Goal: Task Accomplishment & Management: Use online tool/utility

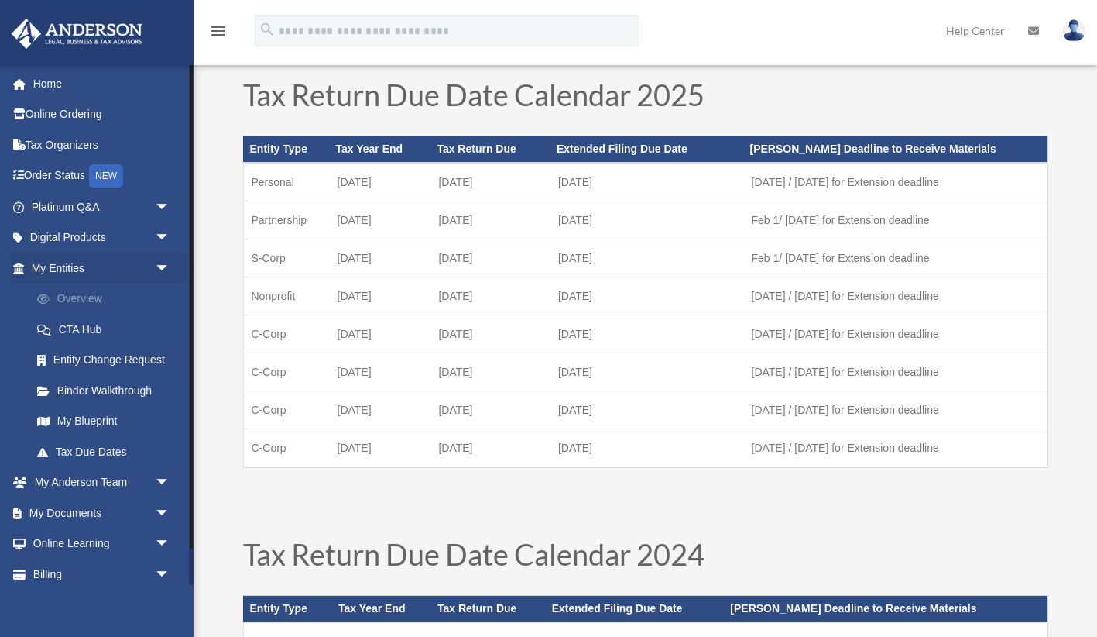
scroll to position [64, 0]
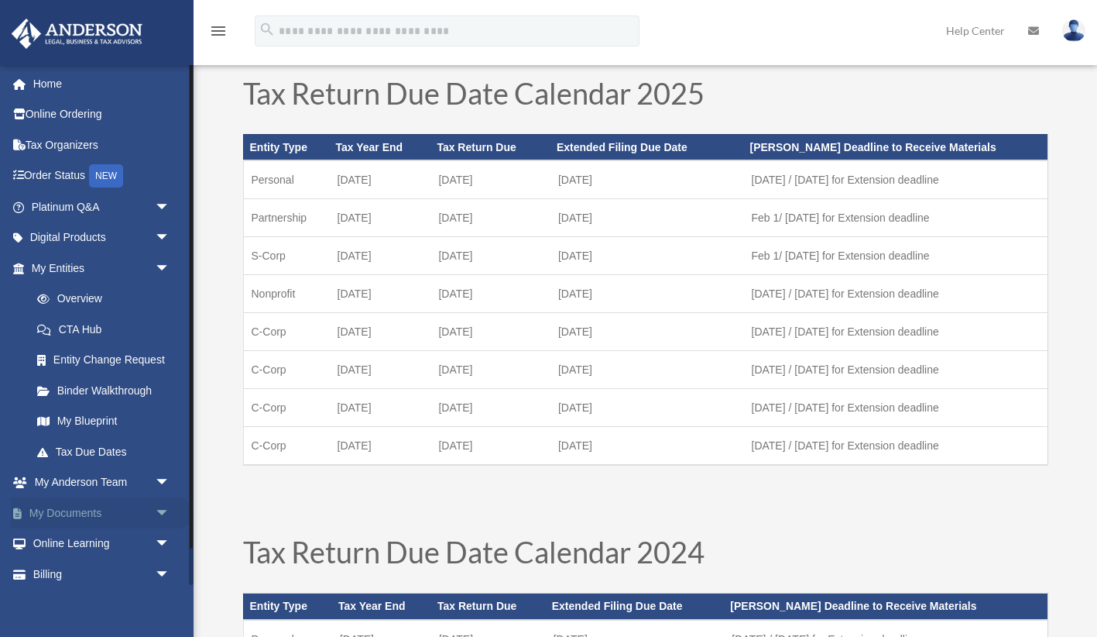
click at [92, 518] on link "My Documents arrow_drop_down" at bounding box center [102, 512] width 183 height 31
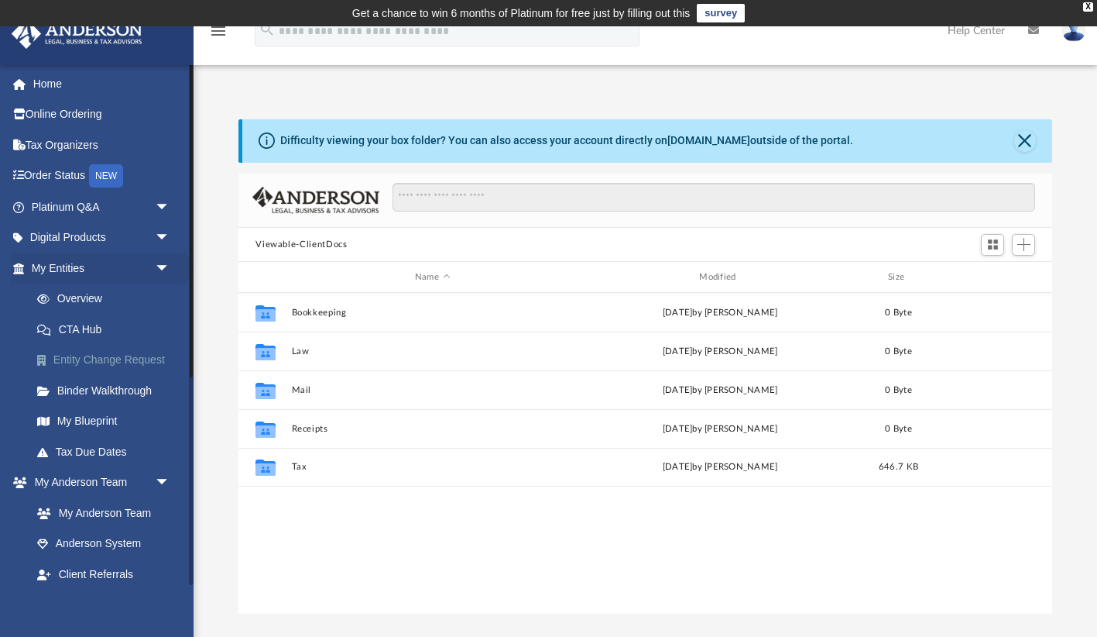
scroll to position [352, 813]
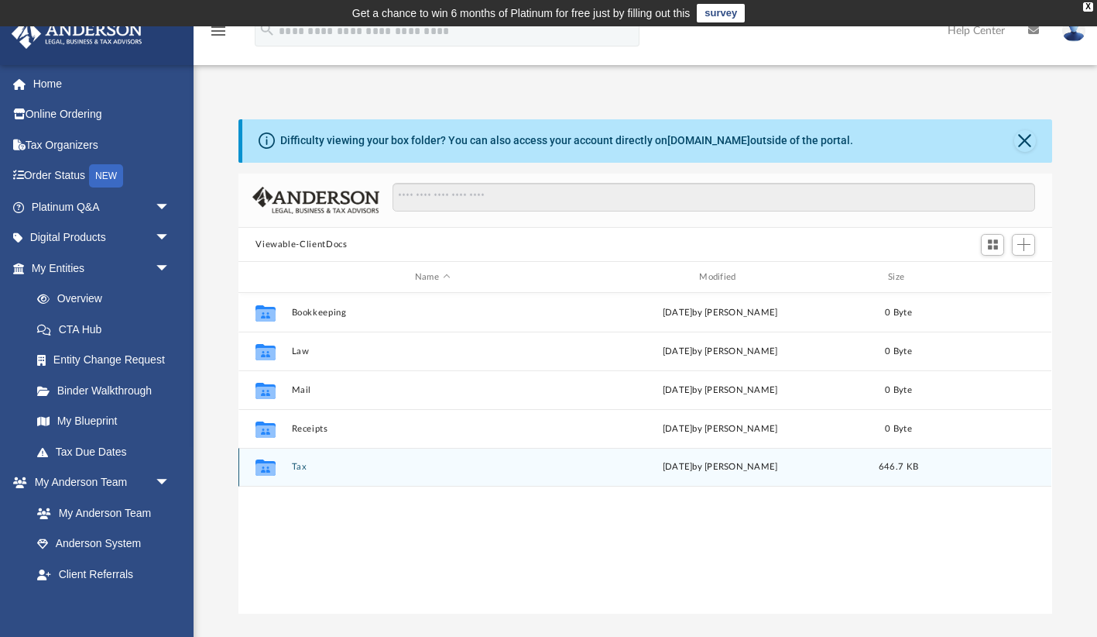
click at [325, 477] on div "Collaborated Folder Tax today by Christopher Wallace 646.7 KB" at bounding box center [645, 467] width 813 height 39
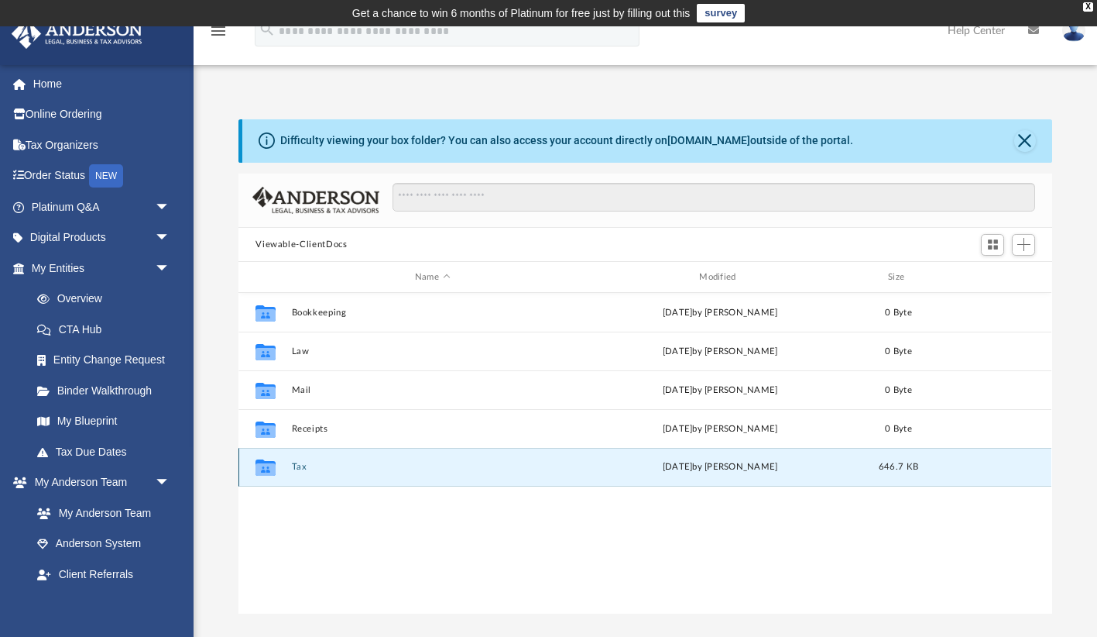
click at [266, 465] on icon "grid" at bounding box center [266, 469] width 20 height 12
click at [299, 472] on div "Collaborated Folder Tax today by Christopher Wallace 646.7 KB" at bounding box center [645, 467] width 813 height 39
click at [417, 455] on div "Collaborated Folder Tax today by Christopher Wallace 646.7 KB" at bounding box center [645, 467] width 813 height 39
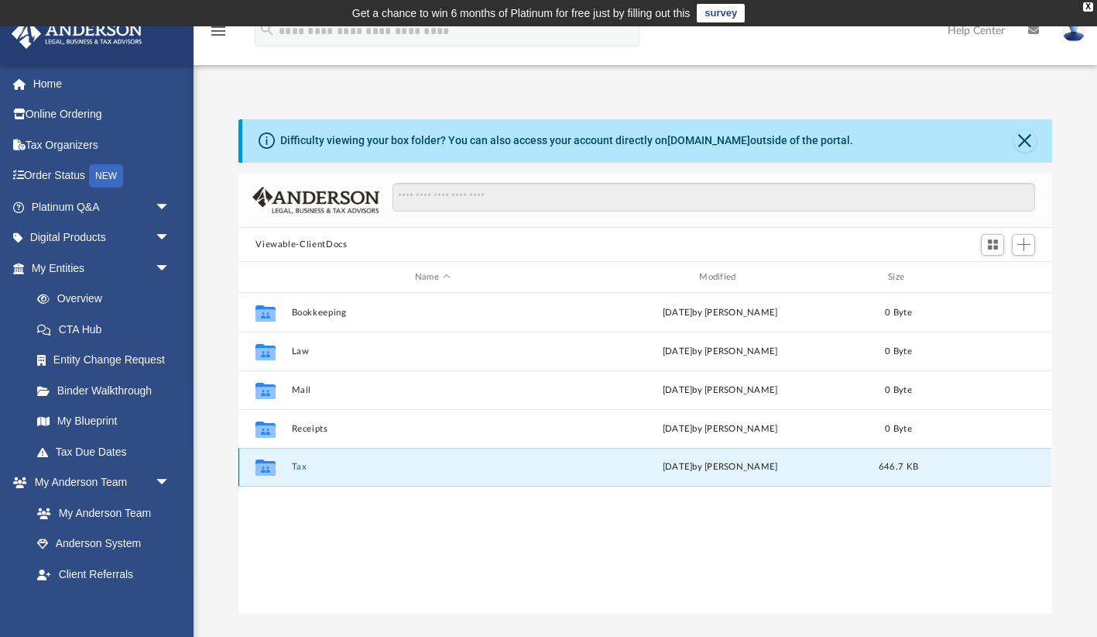
click at [417, 455] on div "Collaborated Folder Tax today by Christopher Wallace 646.7 KB" at bounding box center [645, 467] width 813 height 39
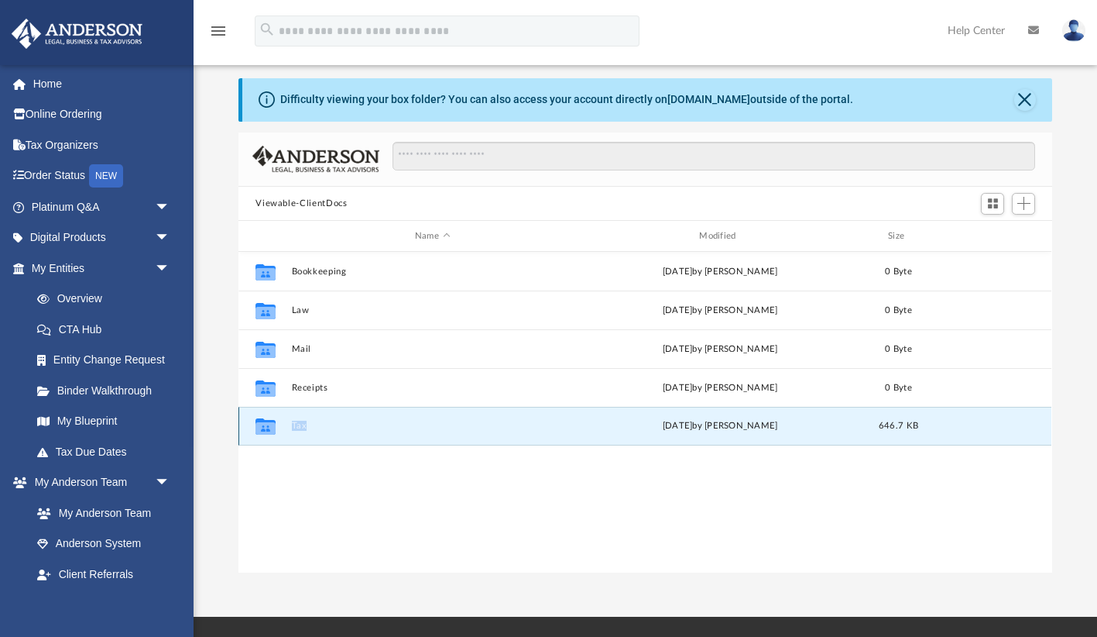
scroll to position [43, 0]
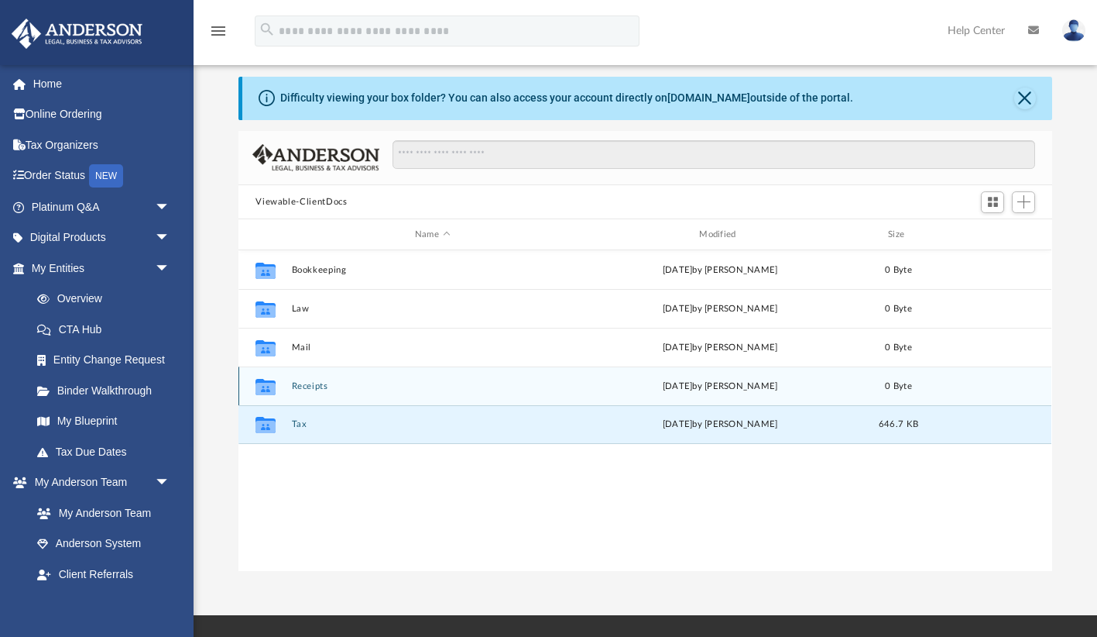
click at [276, 386] on icon "grid" at bounding box center [266, 389] width 20 height 12
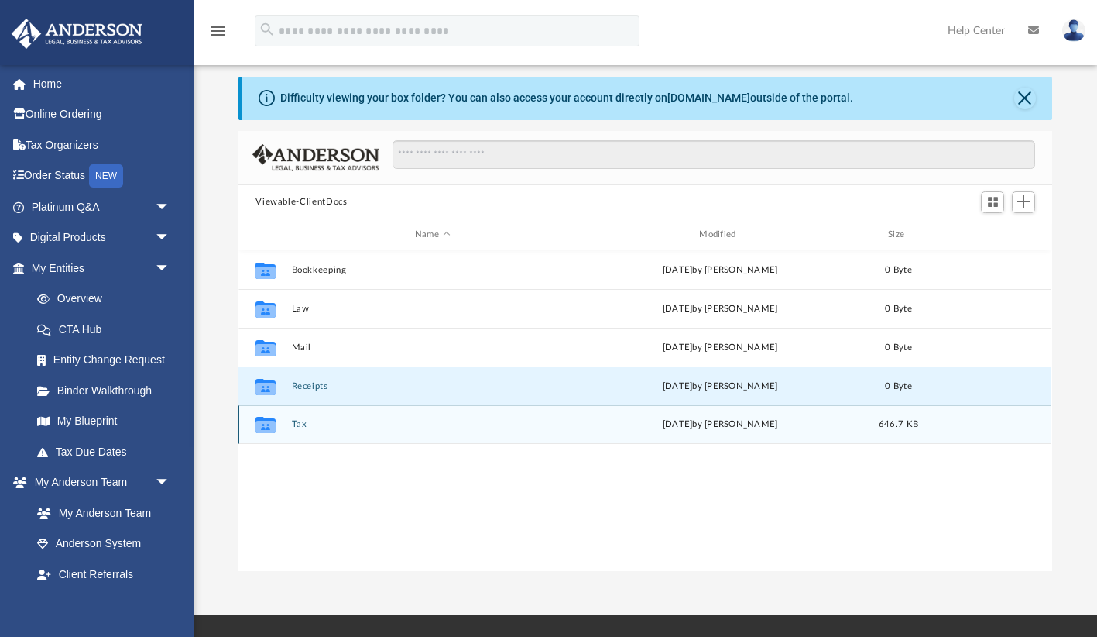
click at [261, 420] on icon "grid" at bounding box center [266, 426] width 20 height 12
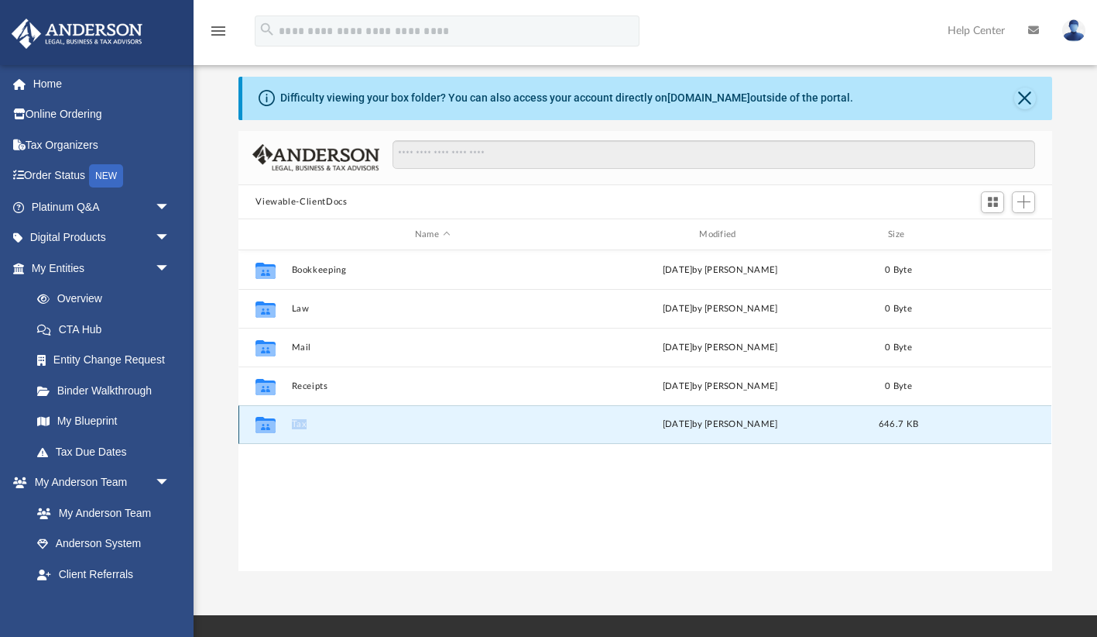
click at [261, 420] on icon "grid" at bounding box center [266, 426] width 20 height 12
click at [449, 417] on div "Collaborated Folder Tax today by Christopher Wallace 646.7 KB" at bounding box center [645, 424] width 813 height 39
click at [712, 426] on div "today by Christopher Wallace" at bounding box center [720, 424] width 281 height 14
click at [270, 415] on icon "Collaborated Folder" at bounding box center [265, 424] width 25 height 25
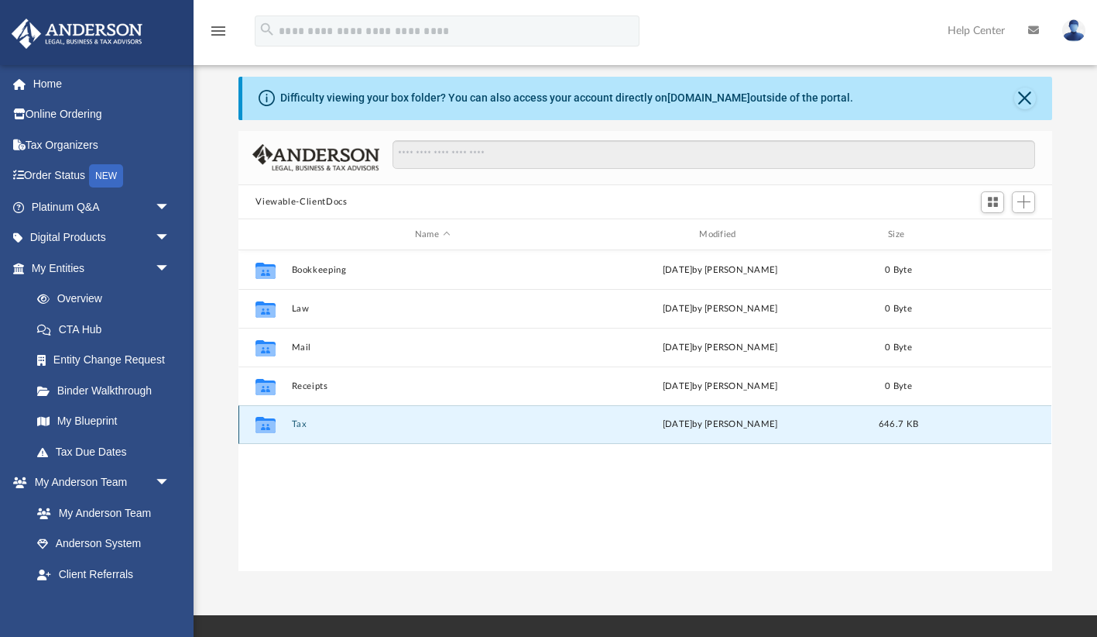
click at [266, 421] on icon "grid" at bounding box center [266, 426] width 20 height 12
click at [330, 495] on div "Collaborated Folder Bookkeeping Tue May 20 2025 by Charles Rogler 0 Byte Collab…" at bounding box center [645, 410] width 813 height 321
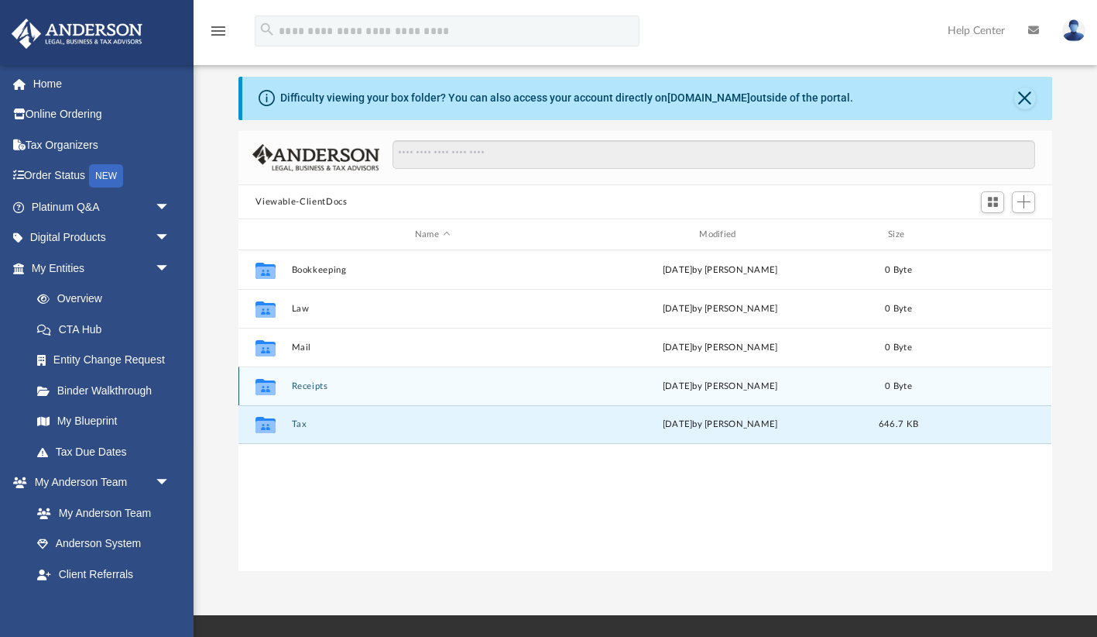
click at [284, 382] on div "Collaborated Folder" at bounding box center [265, 386] width 39 height 25
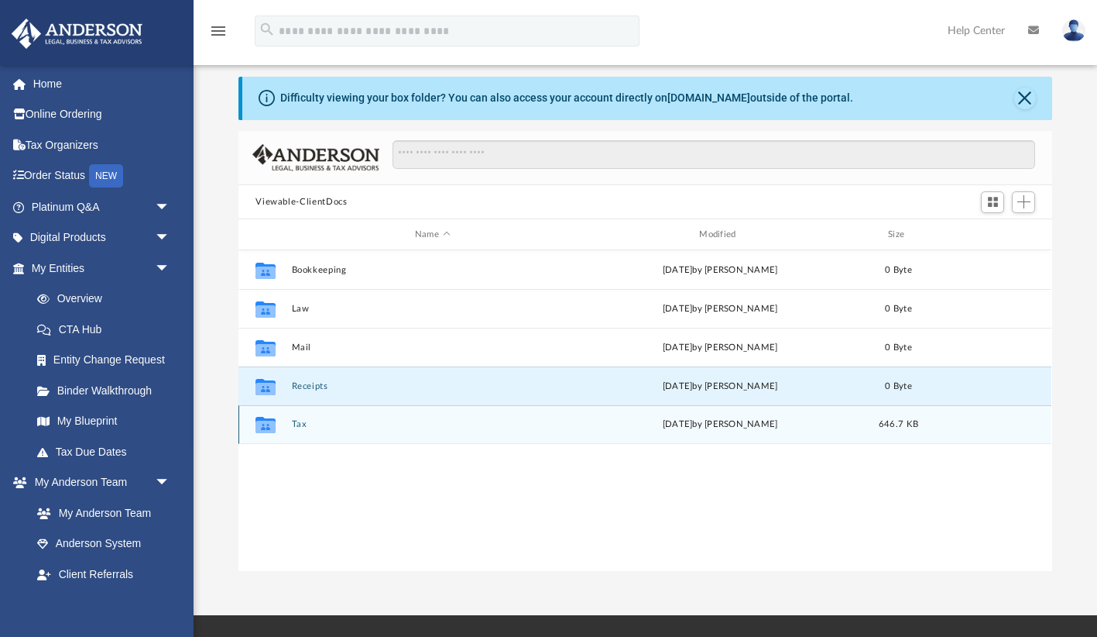
click at [263, 420] on icon "grid" at bounding box center [266, 426] width 20 height 12
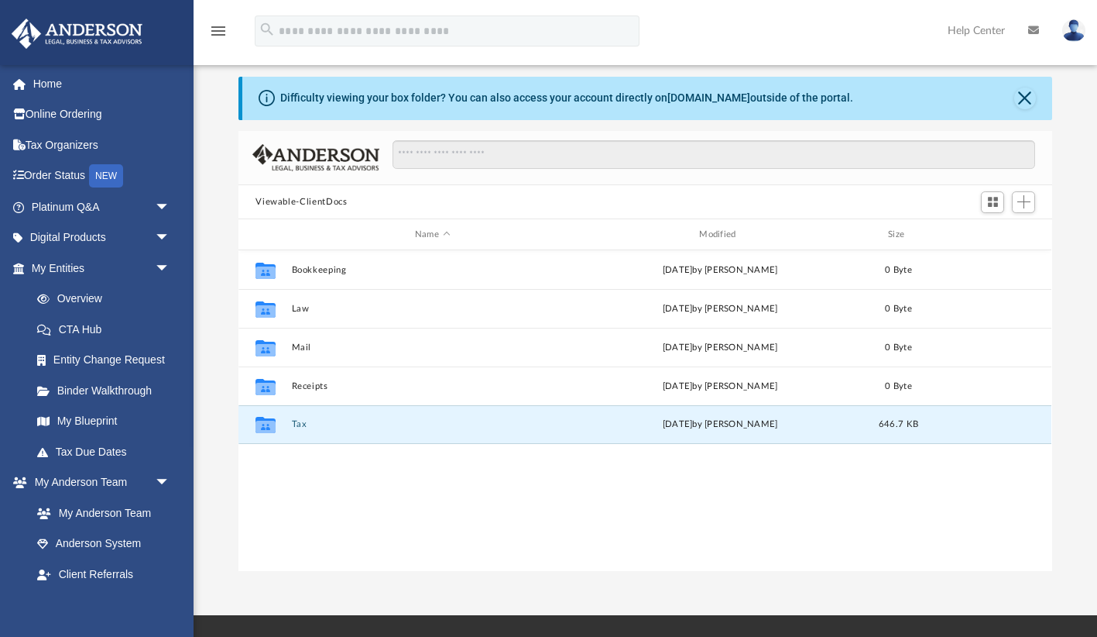
click at [1035, 205] on div at bounding box center [1008, 202] width 62 height 29
click at [1026, 206] on span "Add" at bounding box center [1024, 201] width 13 height 13
click at [993, 231] on li "Upload" at bounding box center [1002, 233] width 50 height 16
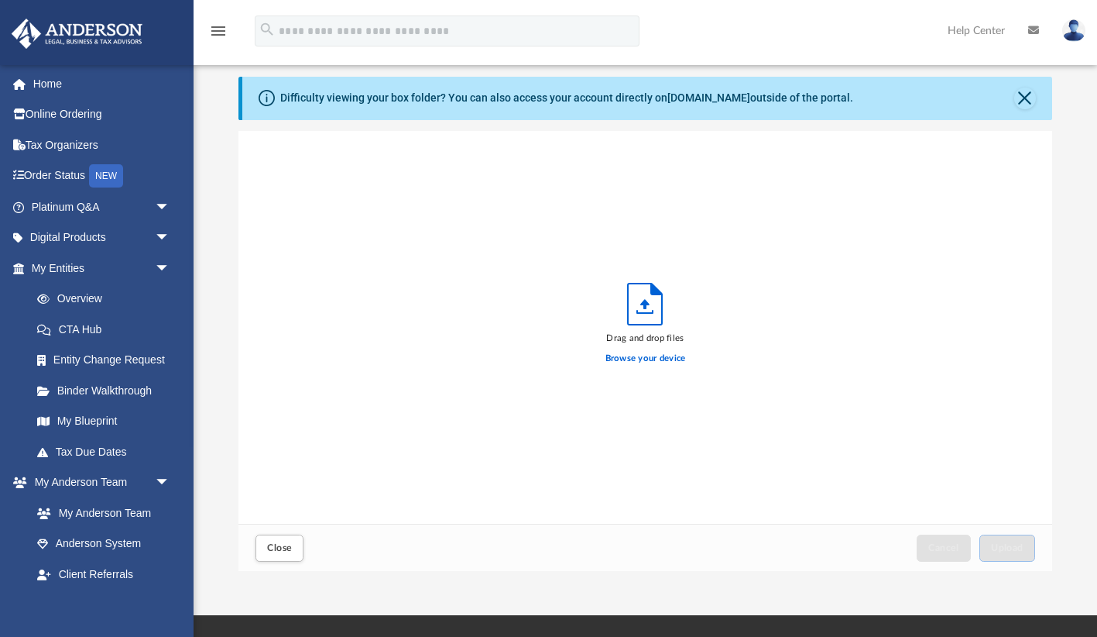
scroll to position [393, 813]
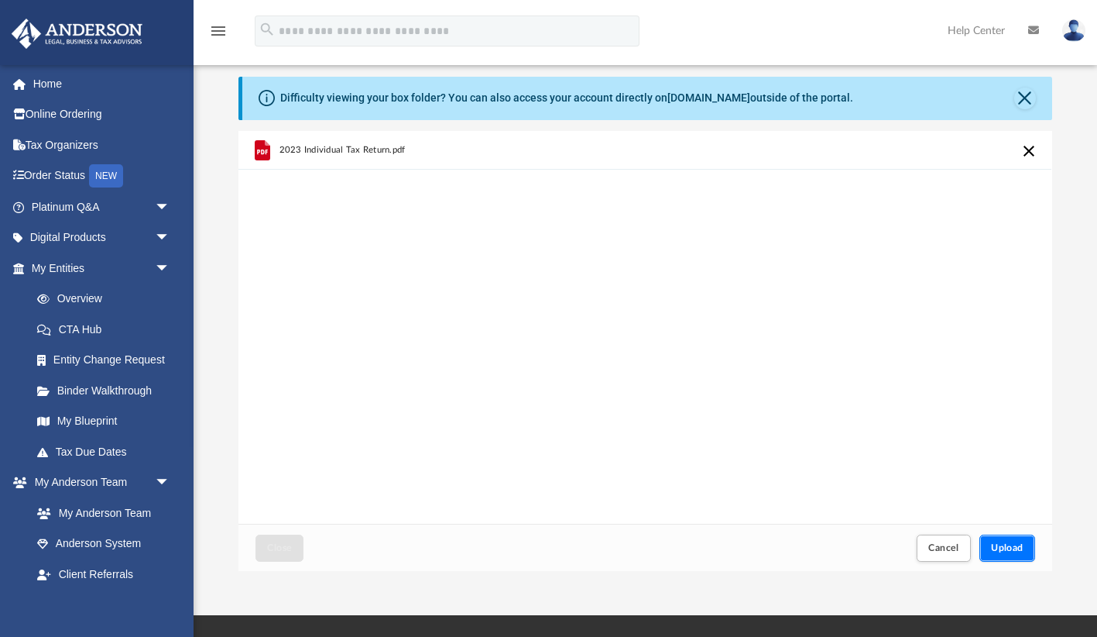
click at [1011, 552] on span "Upload" at bounding box center [1007, 547] width 33 height 9
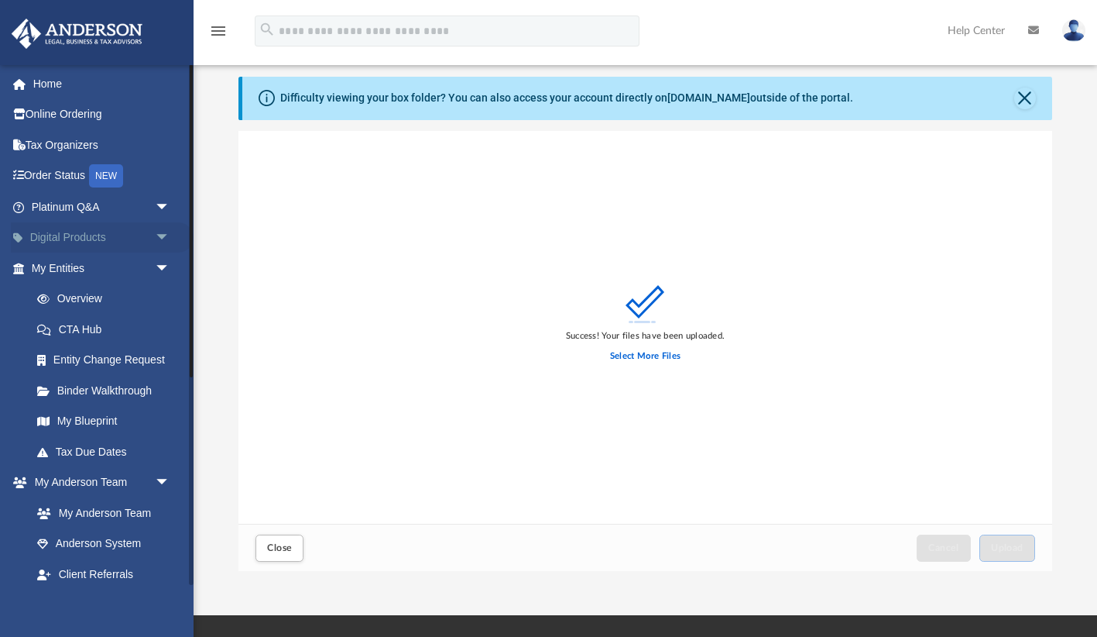
click at [168, 235] on span "arrow_drop_down" at bounding box center [170, 238] width 31 height 32
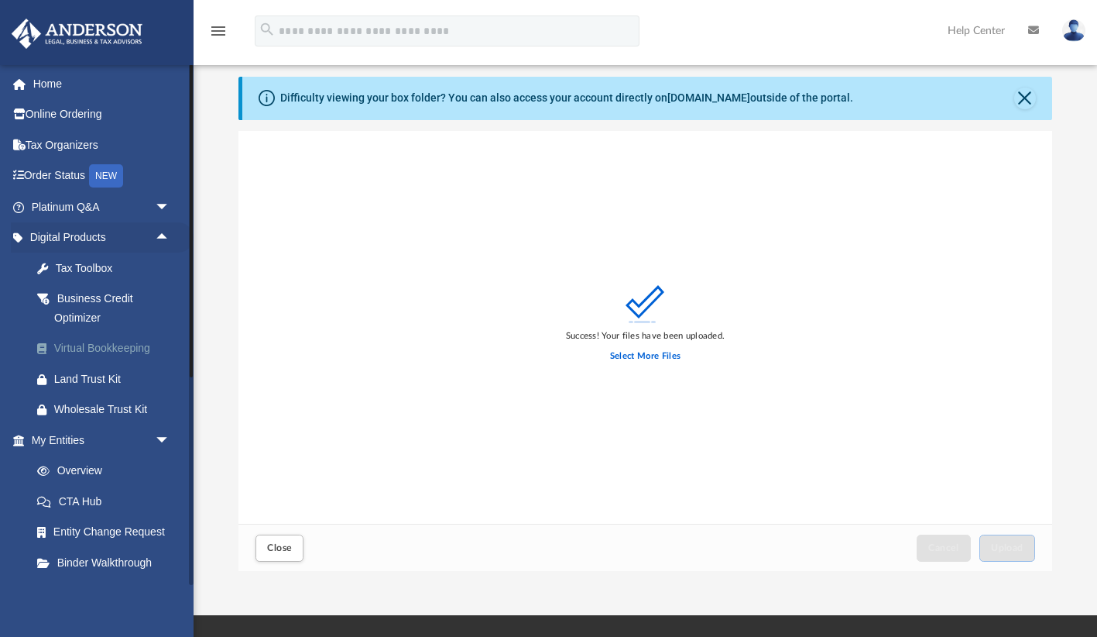
click at [94, 344] on div "Virtual Bookkeeping" at bounding box center [114, 347] width 120 height 19
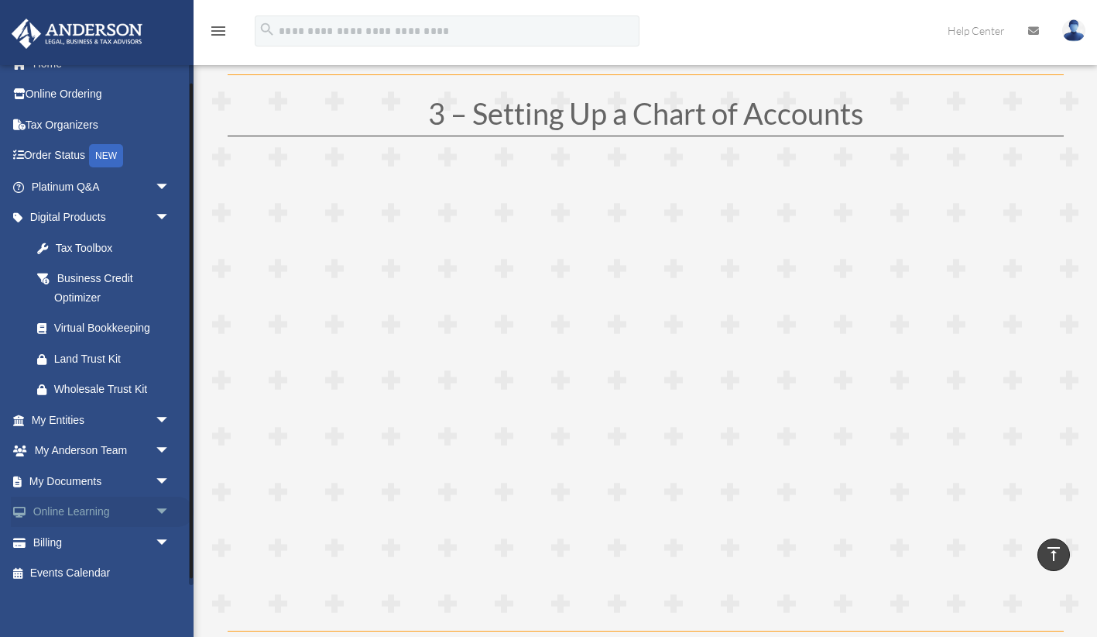
scroll to position [27, 0]
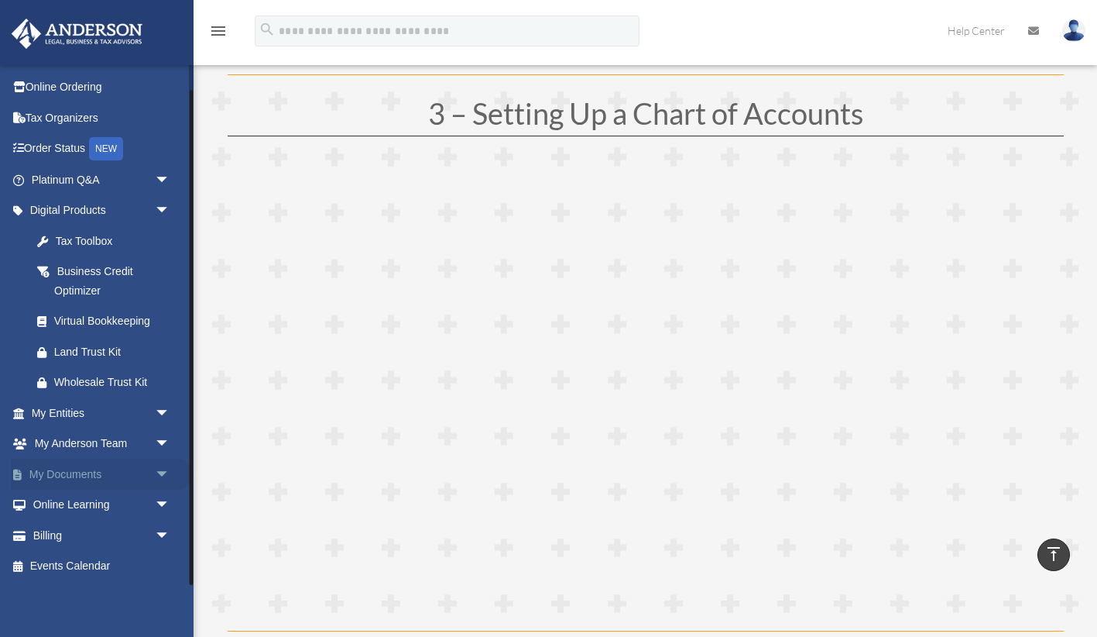
click at [158, 482] on span "arrow_drop_down" at bounding box center [170, 474] width 31 height 32
click at [70, 510] on link "Box" at bounding box center [108, 504] width 172 height 31
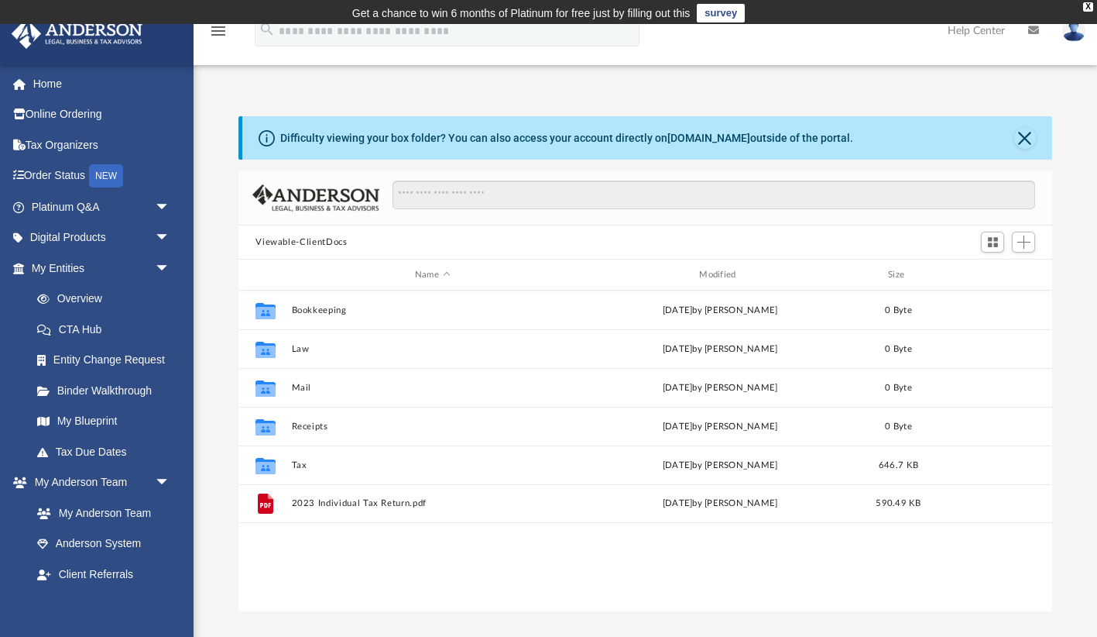
scroll to position [352, 813]
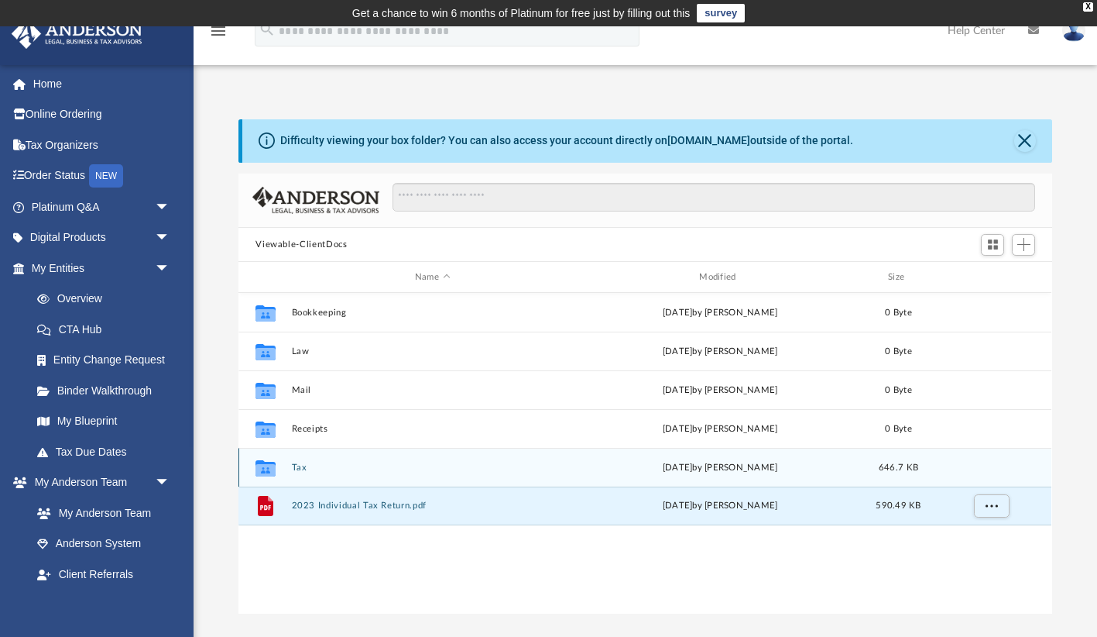
drag, startPoint x: 326, startPoint y: 506, endPoint x: 322, endPoint y: 458, distance: 47.4
click at [323, 458] on div "Collaborated Folder Bookkeeping Tue May 20 2025 by Charles Rogler 0 Byte Collab…" at bounding box center [645, 409] width 813 height 232
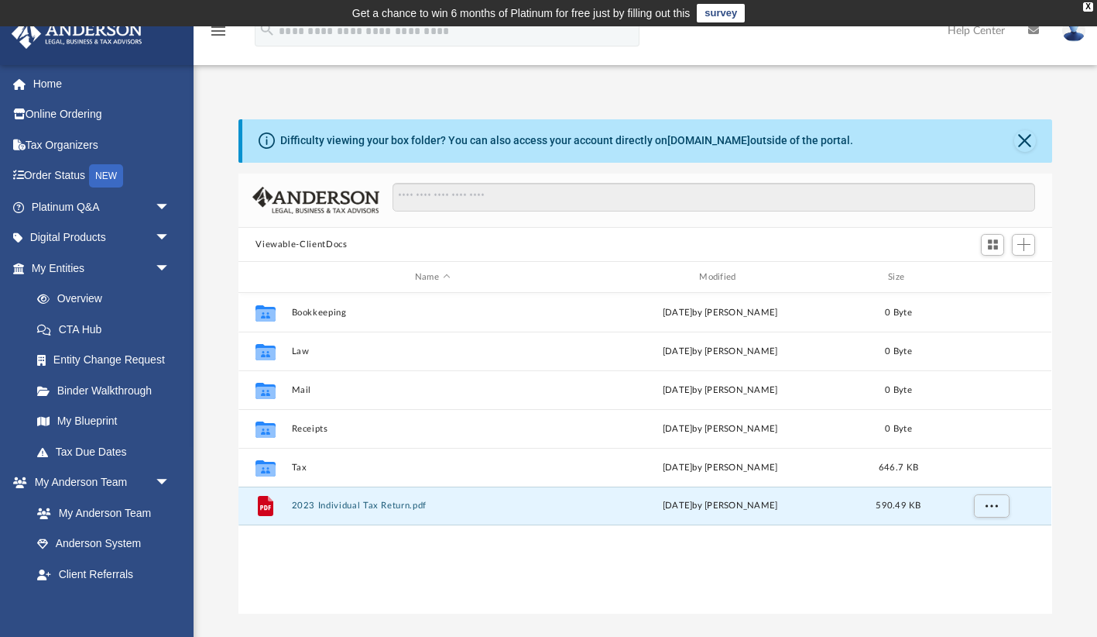
click at [611, 561] on div "Collaborated Folder Bookkeeping Tue May 20 2025 by Charles Rogler 0 Byte Collab…" at bounding box center [645, 453] width 813 height 321
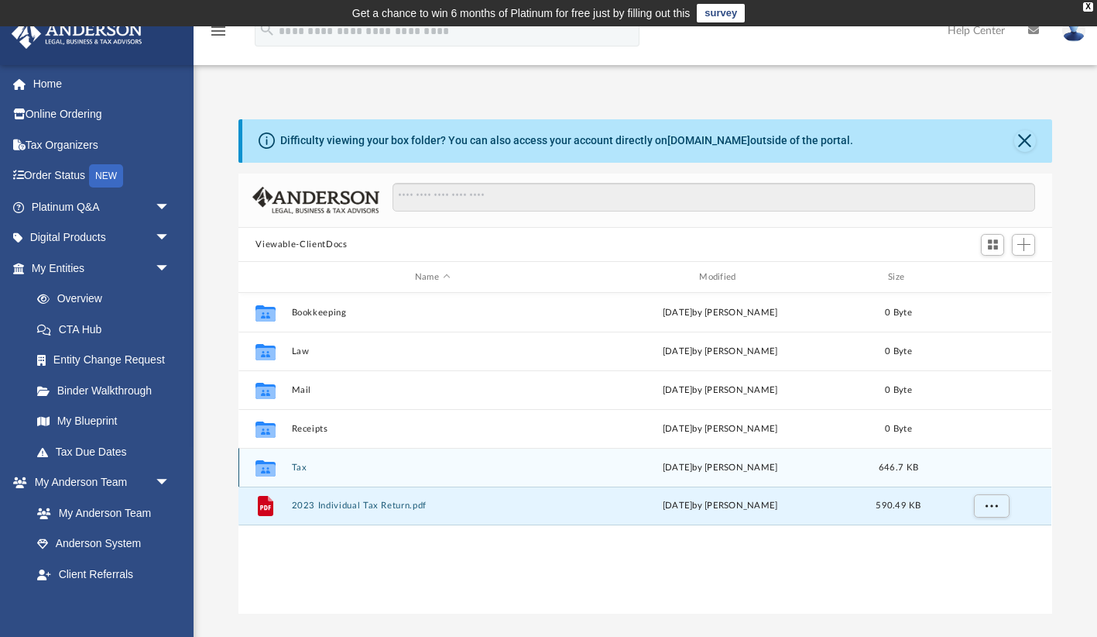
click at [846, 471] on div "today by Christopher Wallace" at bounding box center [720, 468] width 281 height 14
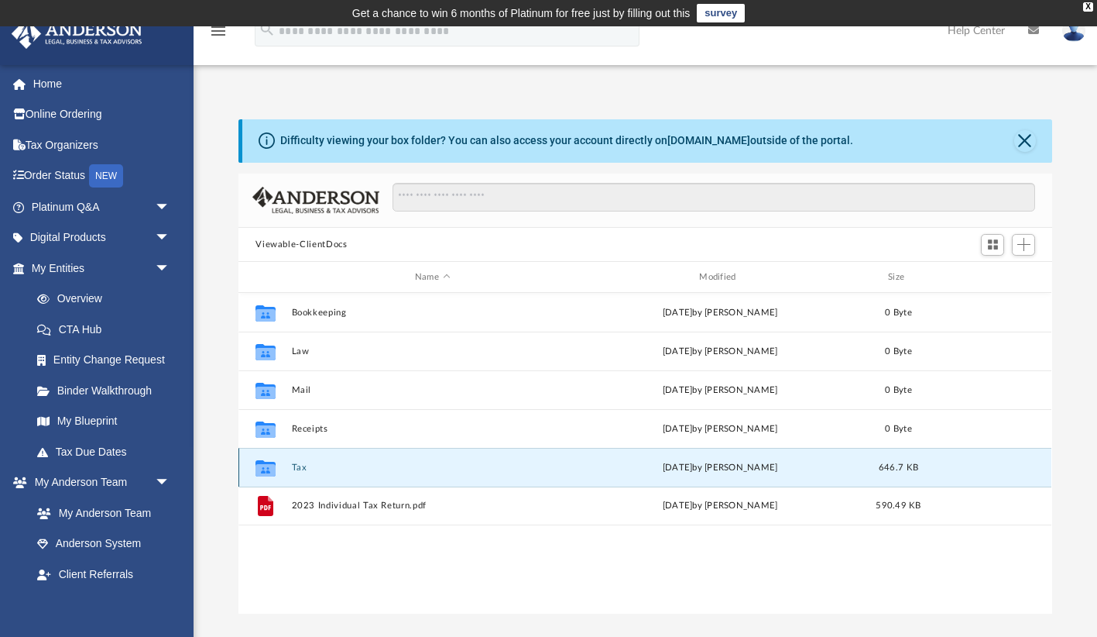
click at [267, 464] on icon "grid" at bounding box center [266, 470] width 20 height 12
click at [311, 547] on div "Collaborated Folder Bookkeeping Tue May 20 2025 by Charles Rogler 0 Byte Collab…" at bounding box center [645, 453] width 813 height 321
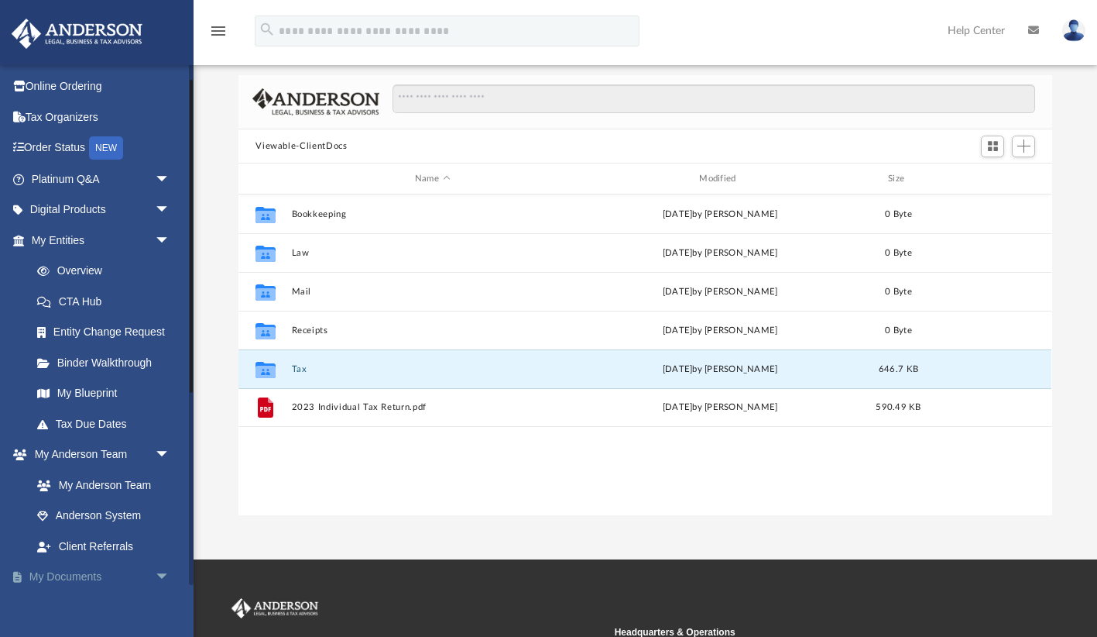
scroll to position [26, 0]
